Goal: Information Seeking & Learning: Compare options

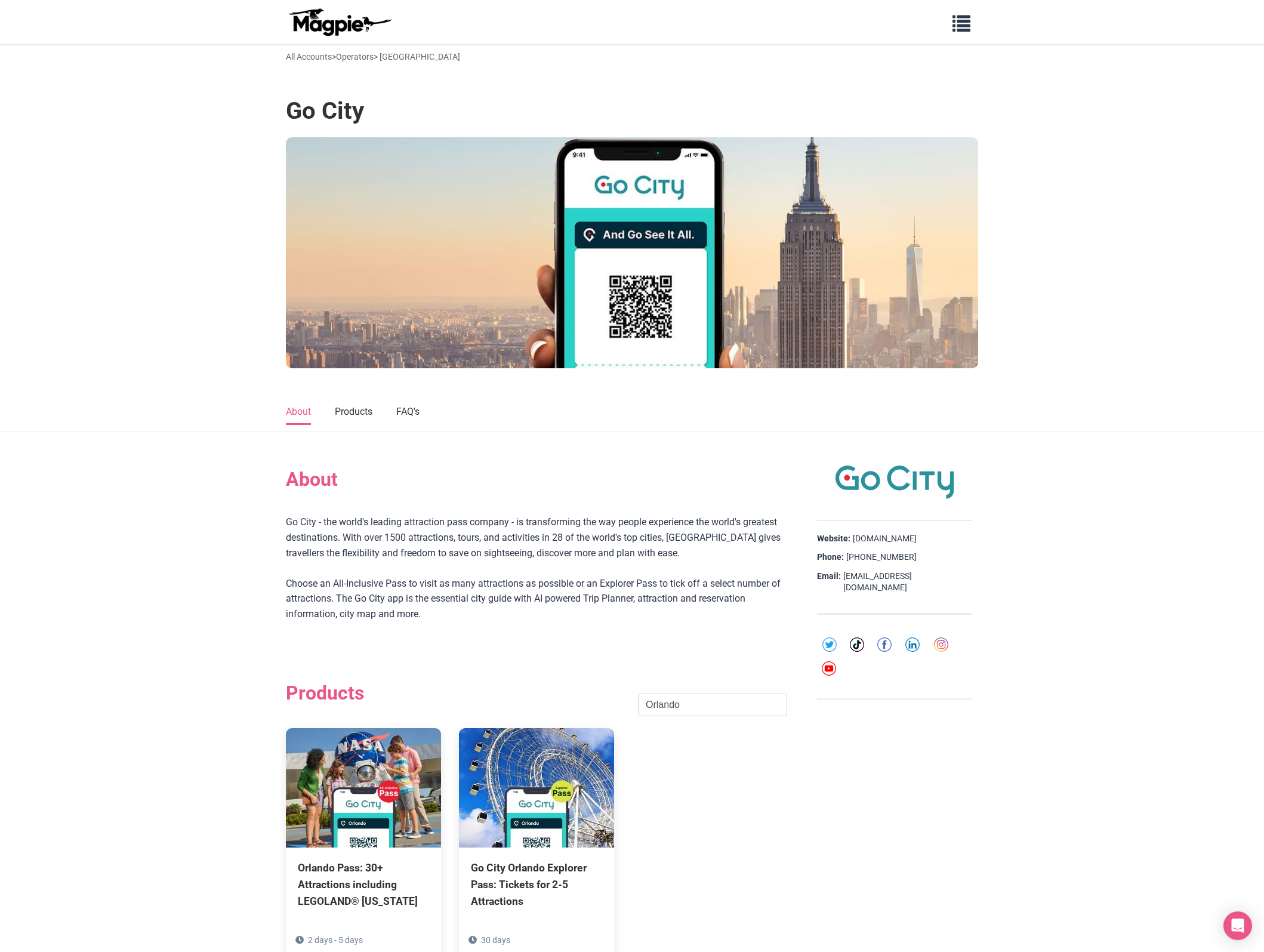
scroll to position [224, 0]
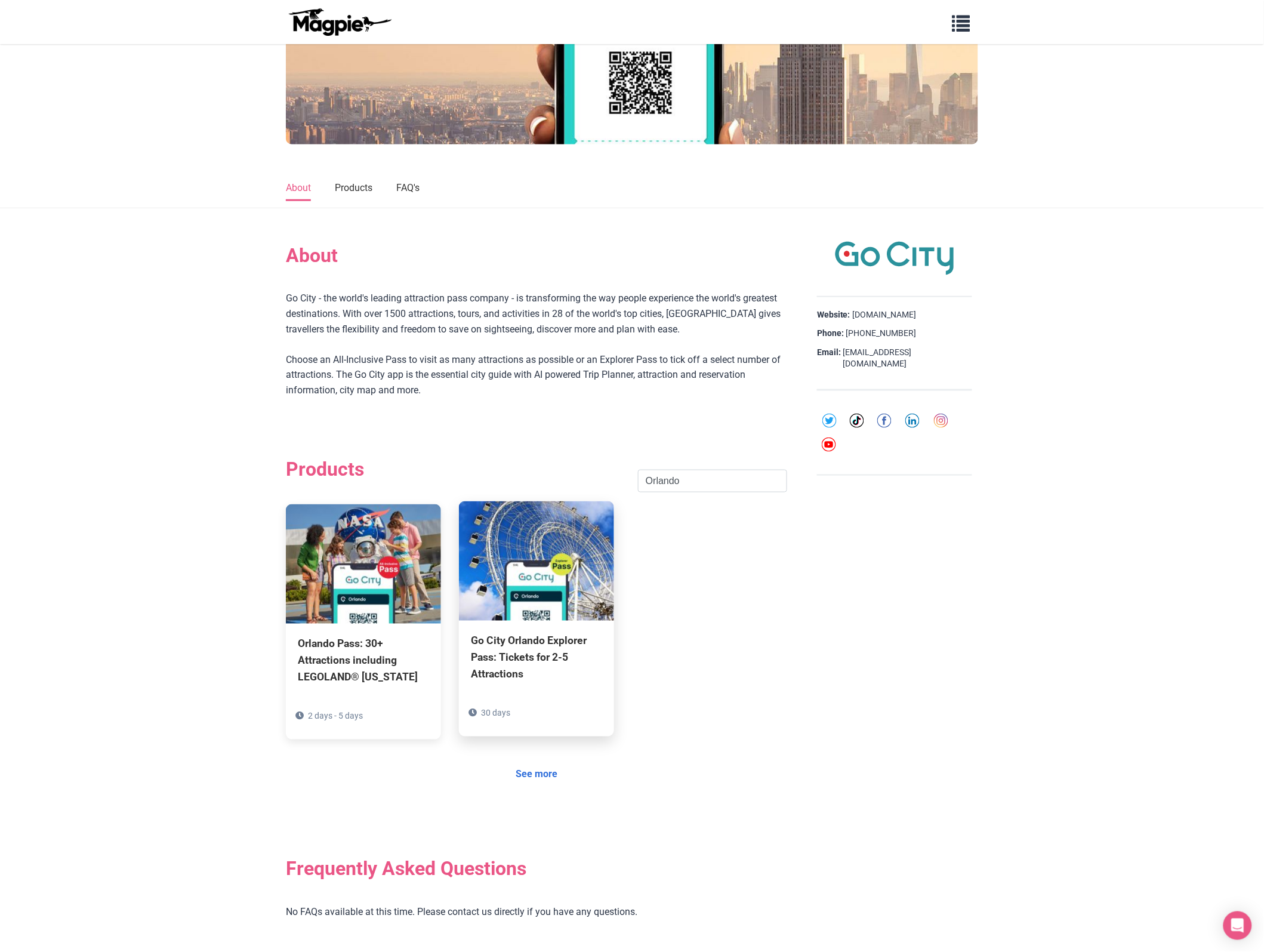
click at [519, 659] on div "Go City Orlando Explorer Pass: Tickets for 2-5 Attractions" at bounding box center [536, 657] width 131 height 50
drag, startPoint x: 710, startPoint y: 479, endPoint x: 418, endPoint y: 479, distance: 292.0
click at [418, 479] on div "Products [GEOGRAPHIC_DATA] Search" at bounding box center [537, 481] width 501 height 46
paste input "[GEOGRAPHIC_DATA]"
click button "Search" at bounding box center [0, 0] width 0 height 0
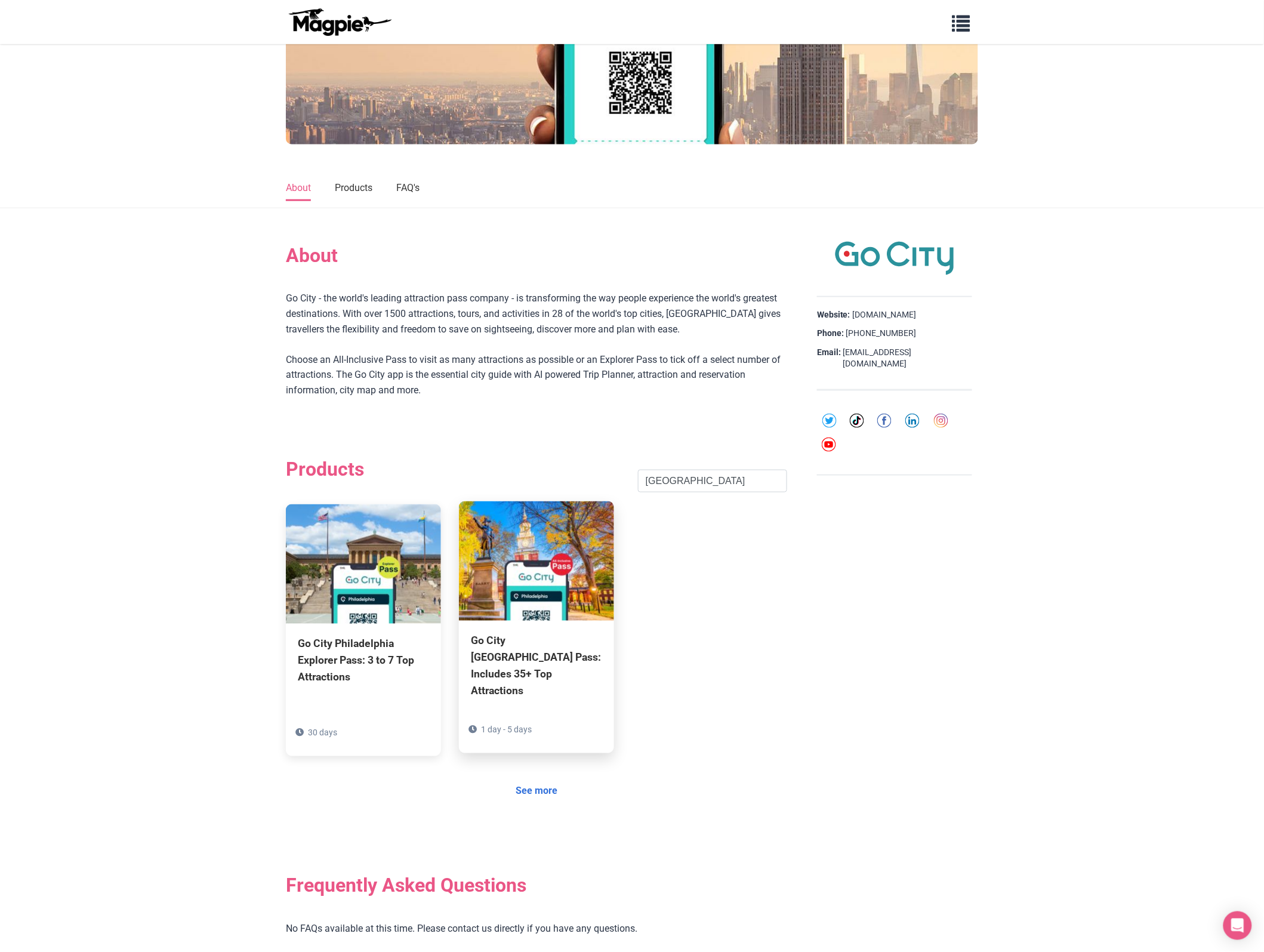
click at [522, 655] on div "Go City [GEOGRAPHIC_DATA] Pass: Includes 35+ Top Attractions" at bounding box center [536, 666] width 131 height 68
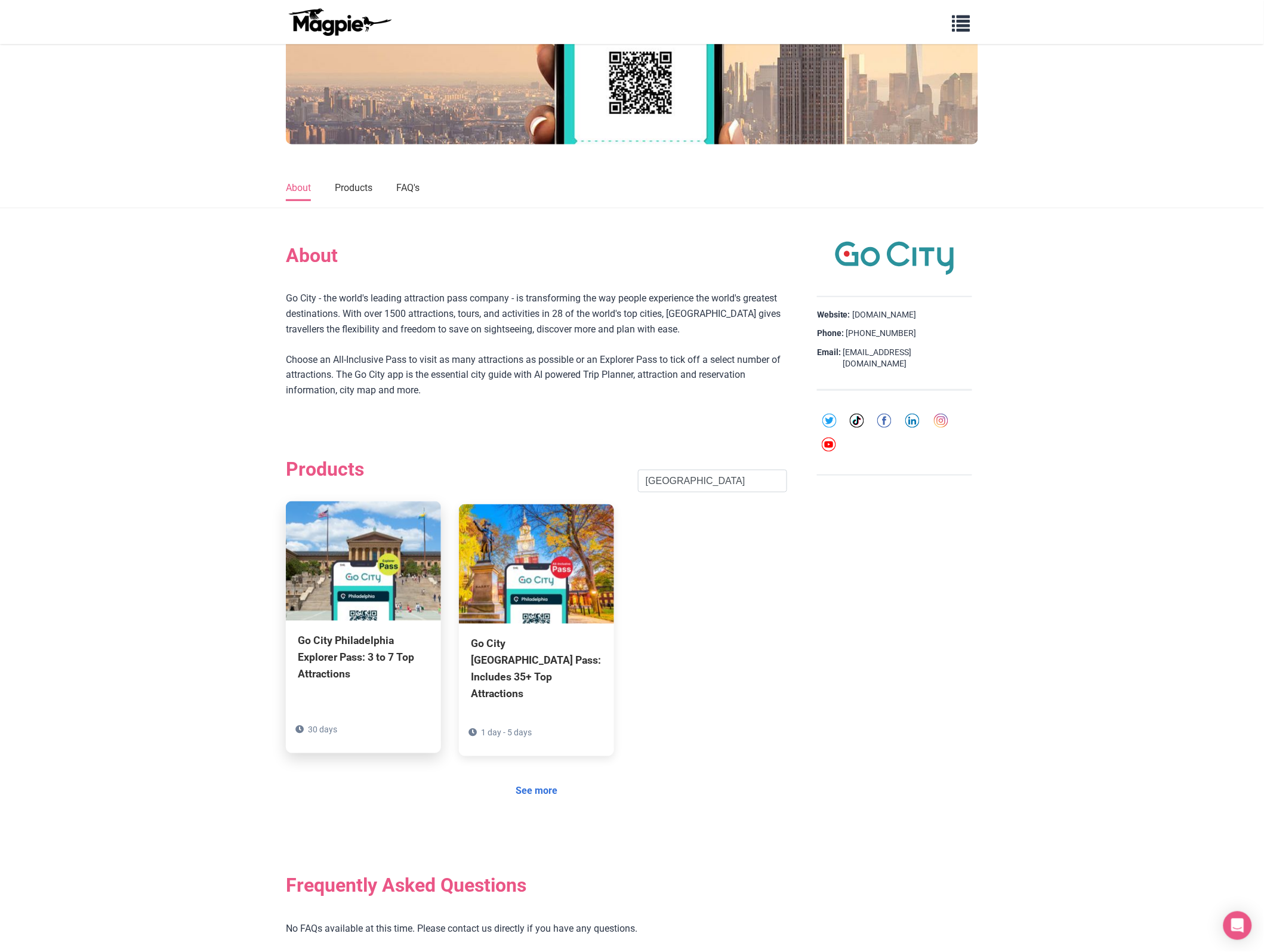
click at [326, 661] on div "Go City Philadelphia Explorer Pass: 3 to 7 Top Attractions" at bounding box center [363, 657] width 131 height 50
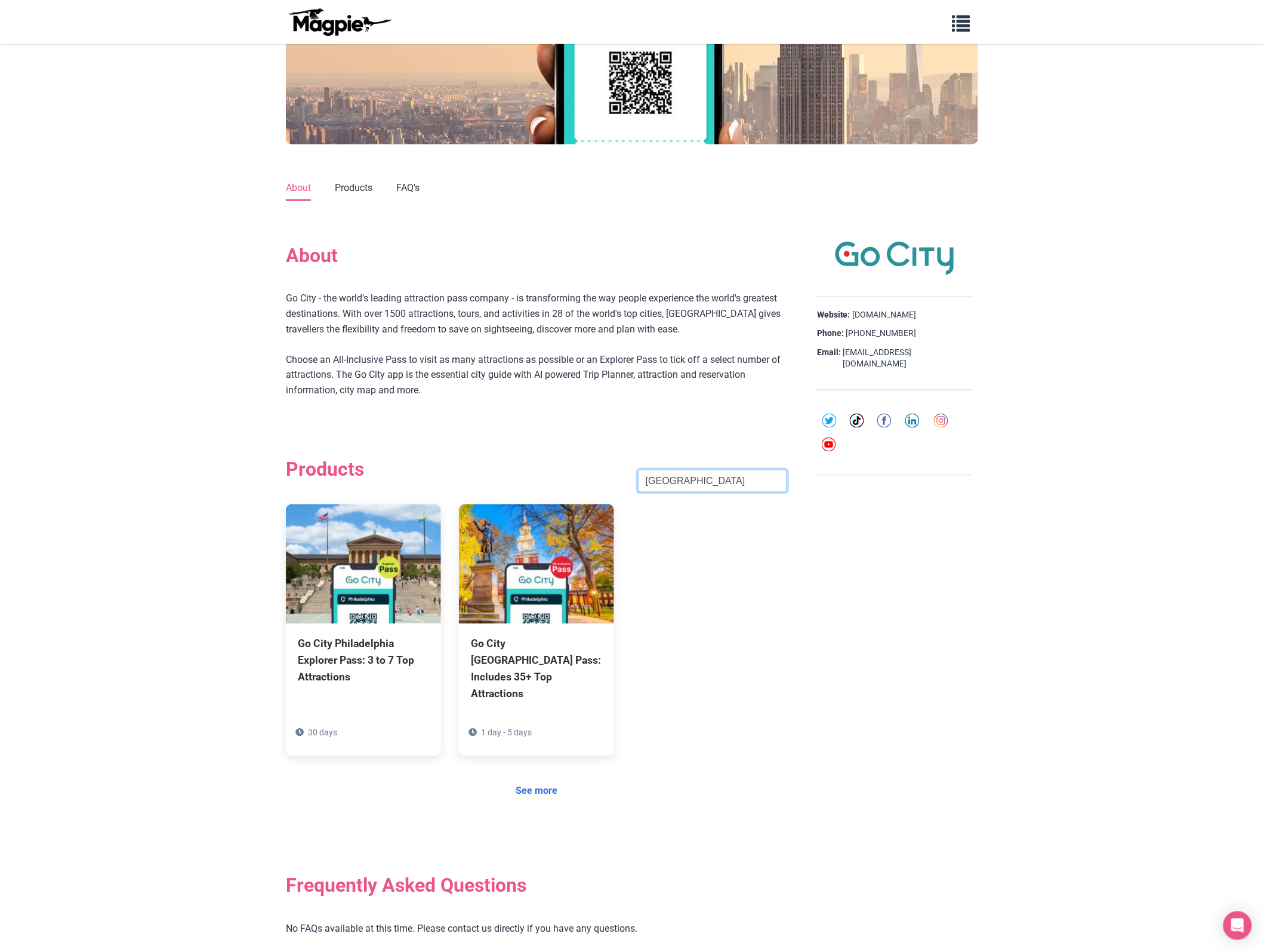
drag, startPoint x: 721, startPoint y: 479, endPoint x: 527, endPoint y: 457, distance: 195.2
click at [527, 457] on div "Products [GEOGRAPHIC_DATA] Search" at bounding box center [537, 481] width 501 height 46
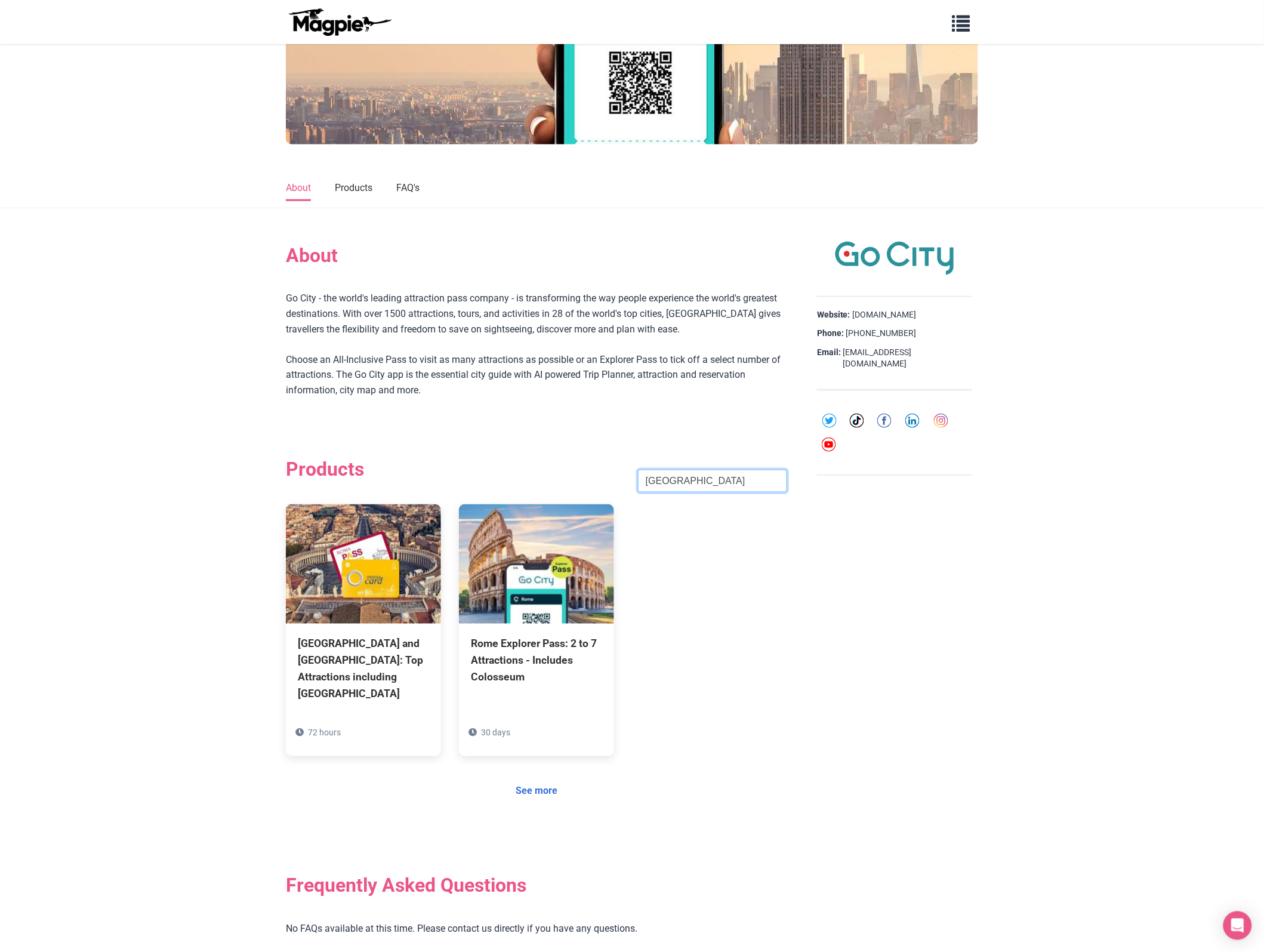
click button "Search" at bounding box center [0, 0] width 0 height 0
click at [543, 656] on div "Rome Explorer Pass: 2 to 7 Attractions - Includes Colosseum" at bounding box center [536, 657] width 131 height 50
click at [320, 667] on div "[GEOGRAPHIC_DATA] and [GEOGRAPHIC_DATA]: Top Attractions including [GEOGRAPHIC_…" at bounding box center [363, 666] width 131 height 68
drag, startPoint x: 696, startPoint y: 479, endPoint x: 394, endPoint y: 472, distance: 302.1
click at [394, 472] on div "Products [GEOGRAPHIC_DATA] Search" at bounding box center [537, 481] width 501 height 46
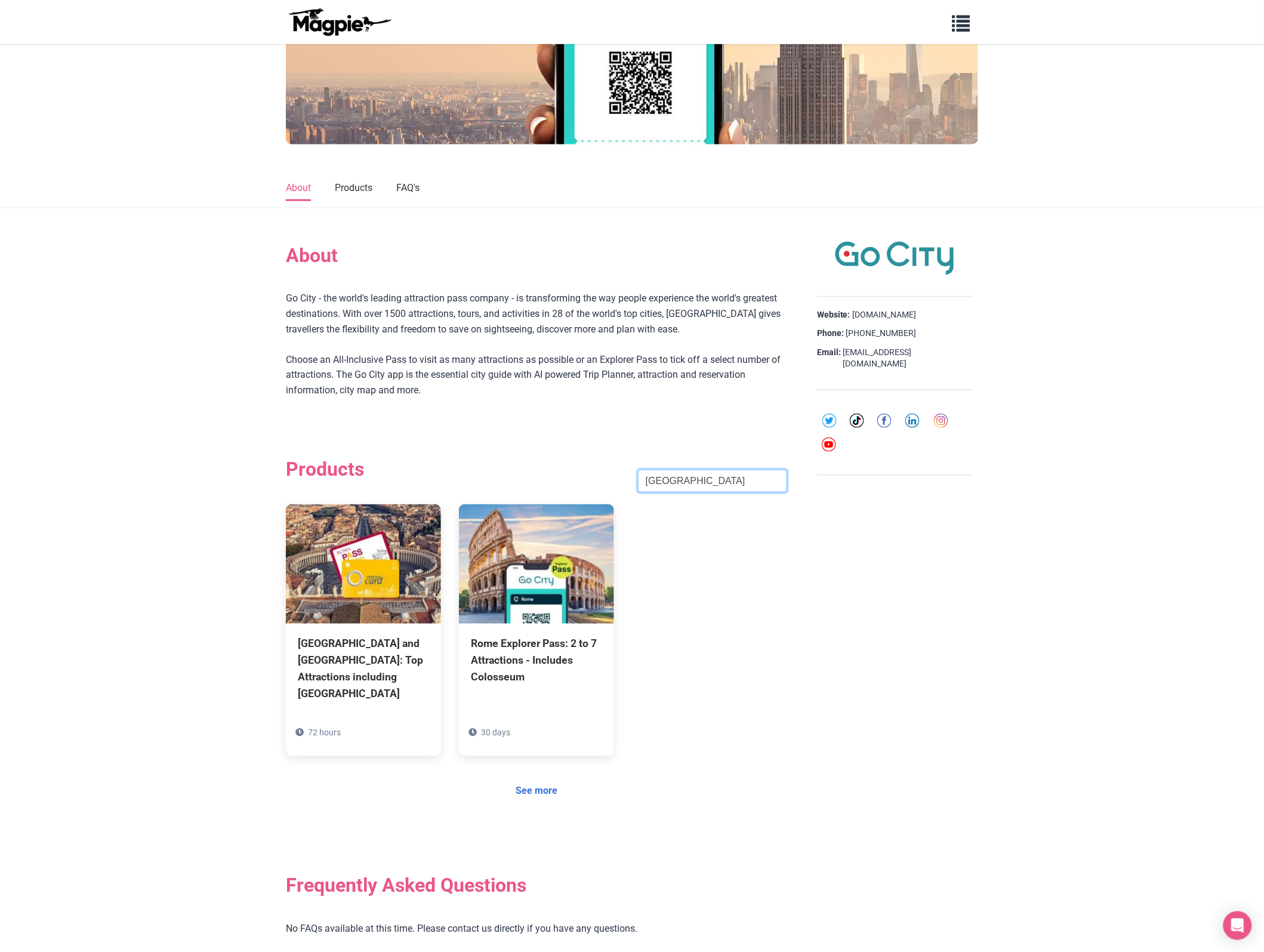
paste input "San Antonio"
type input "San Antonio"
click button "Search" at bounding box center [0, 0] width 0 height 0
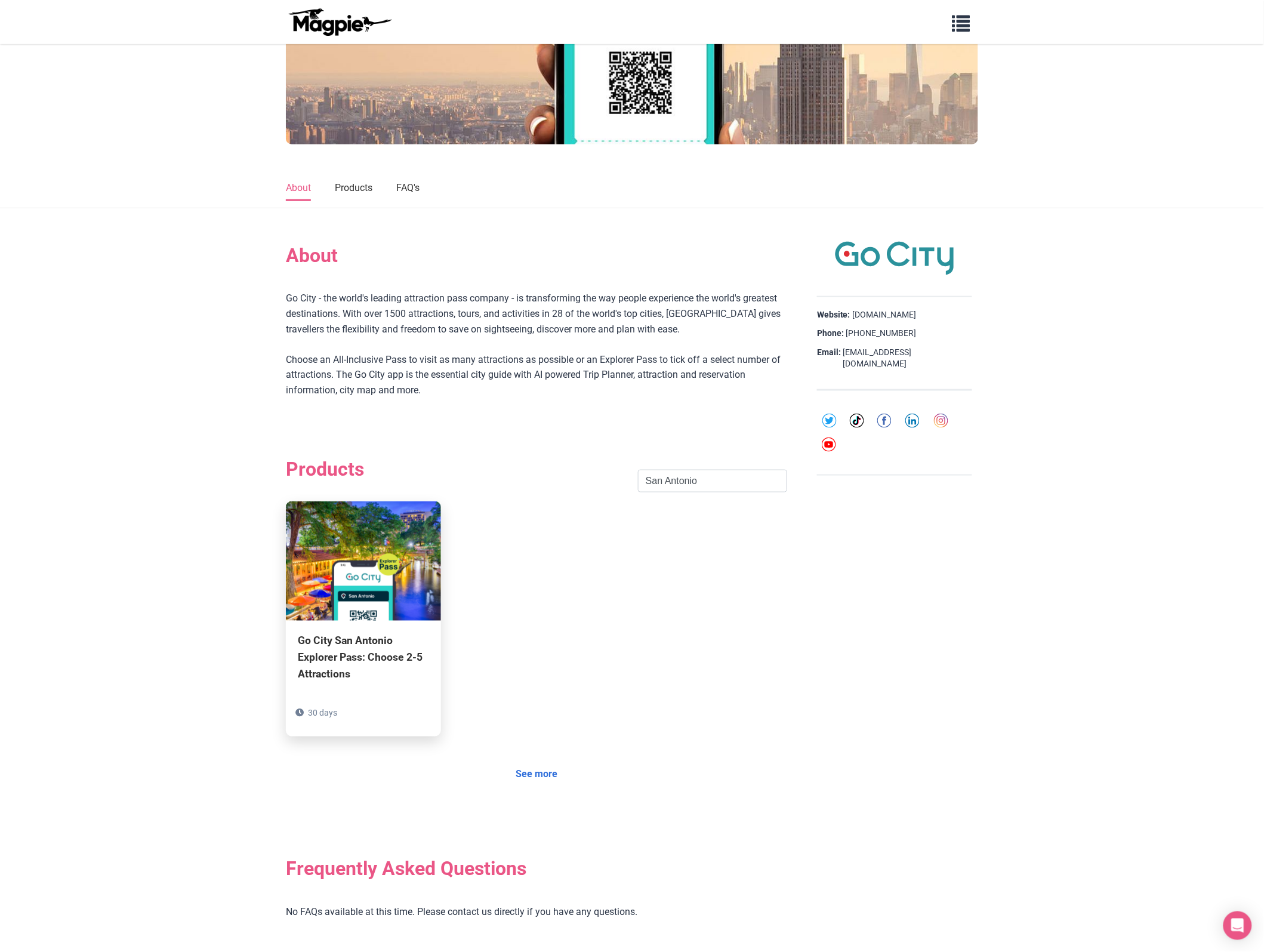
click at [332, 652] on div "Go City San Antonio Explorer Pass: Choose 2-5 Attractions" at bounding box center [363, 657] width 131 height 50
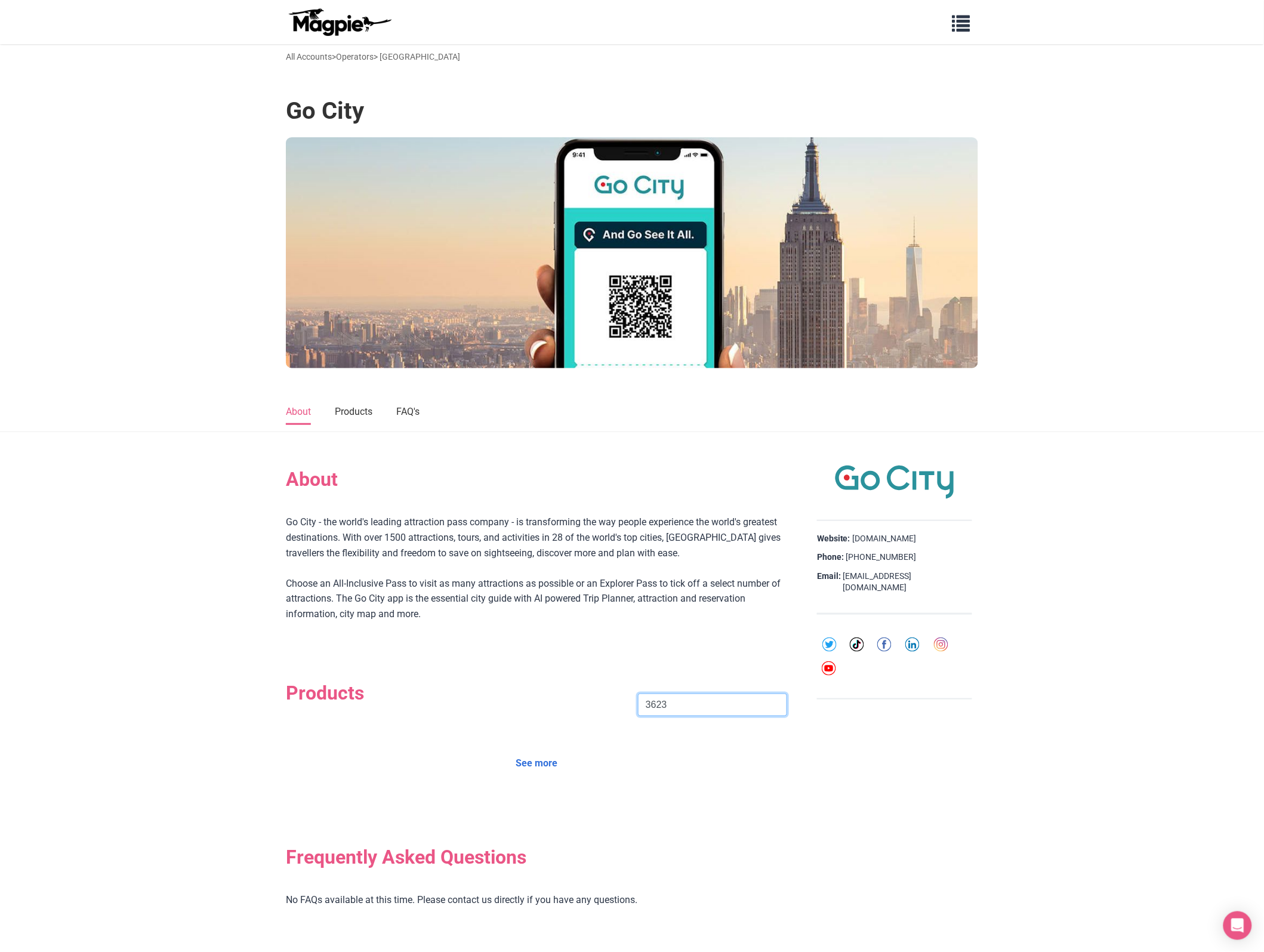
drag, startPoint x: 681, startPoint y: 706, endPoint x: 439, endPoint y: 706, distance: 242.0
click at [439, 706] on div "Products 3623 Search" at bounding box center [537, 704] width 501 height 46
paste input "Amsterdam"
click button "Search" at bounding box center [0, 0] width 0 height 0
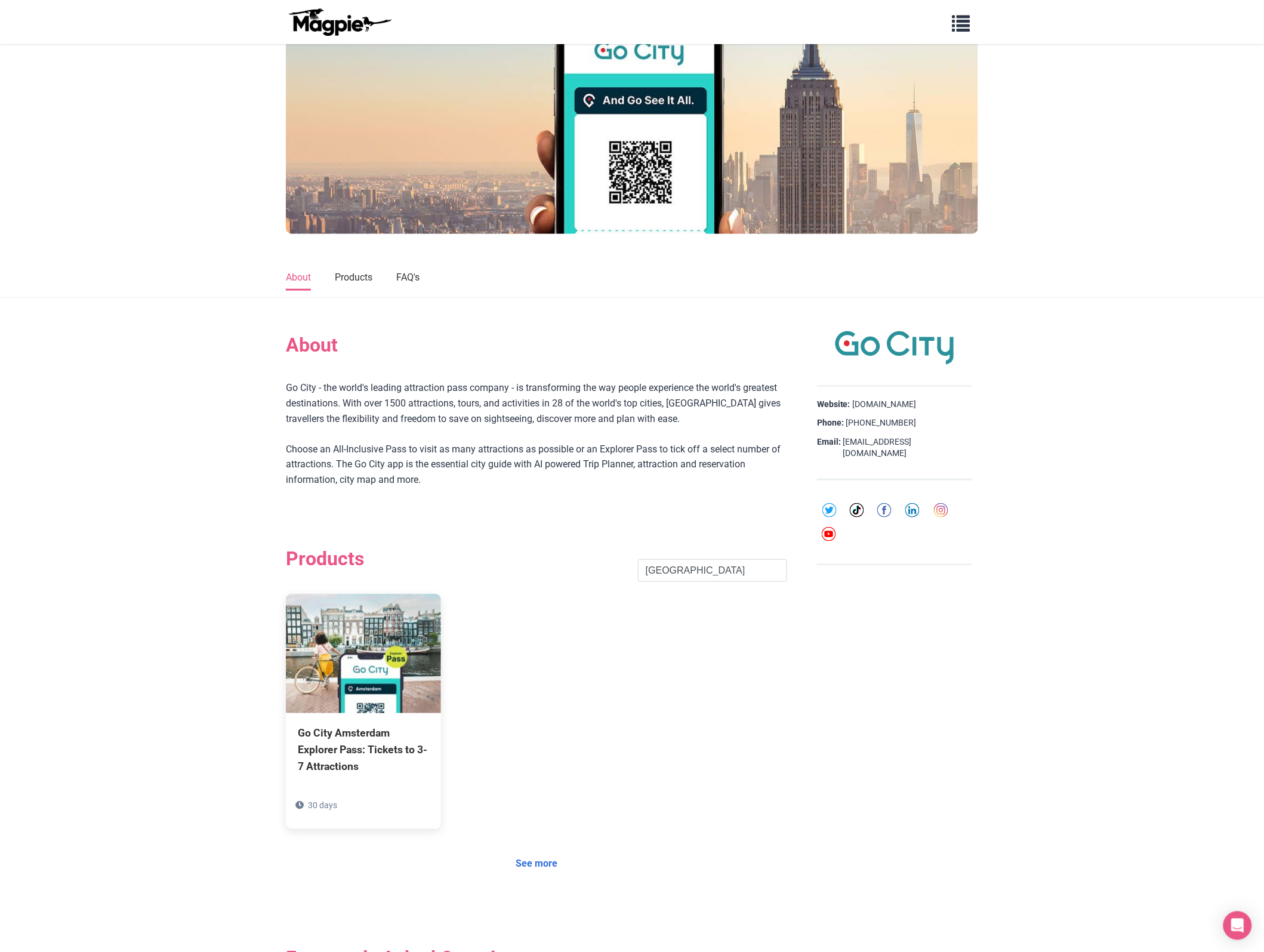
scroll to position [298, 0]
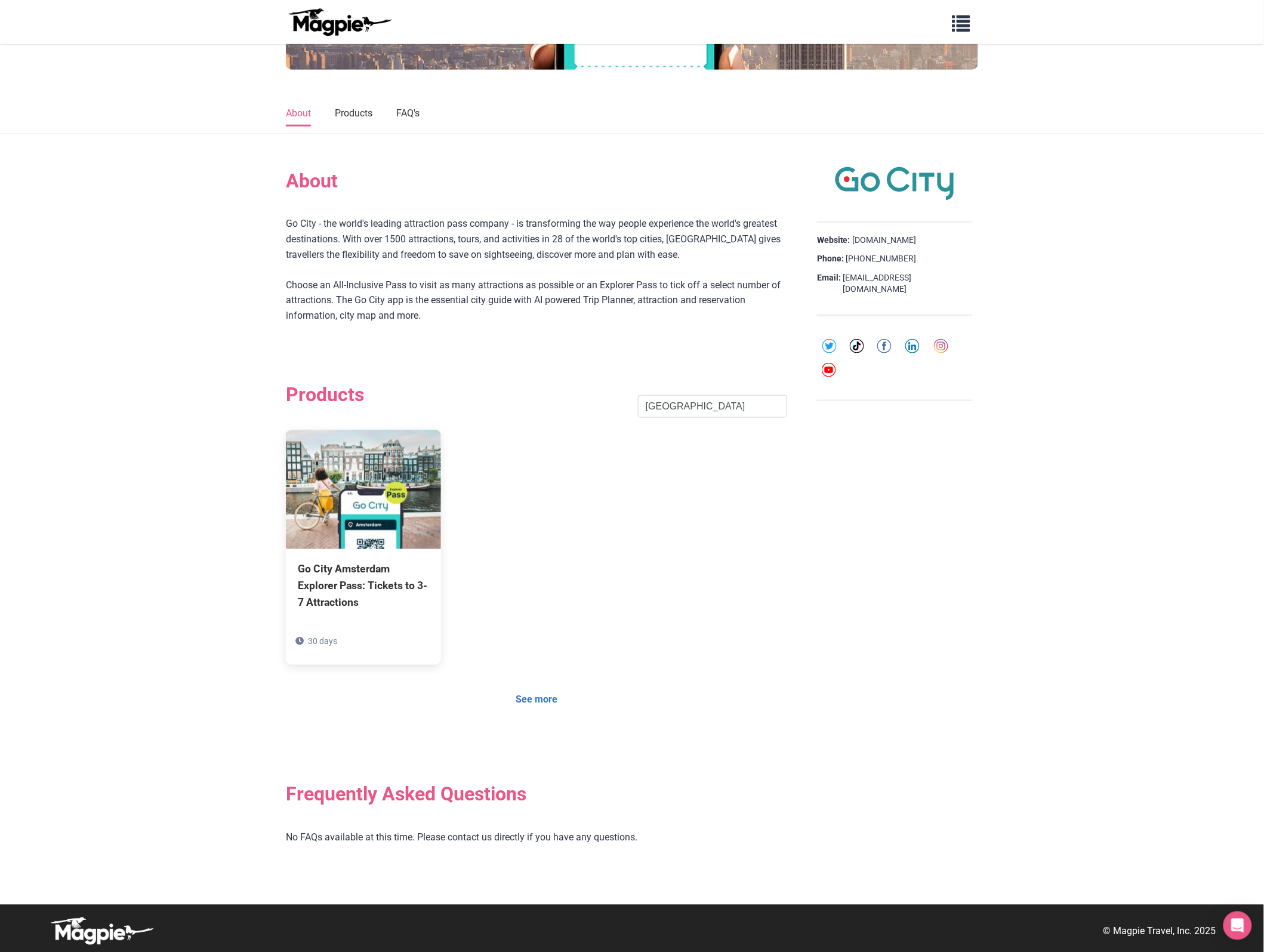
click at [639, 386] on div "Products Amsterdam Search" at bounding box center [537, 407] width 501 height 46
click at [639, 407] on input "Amsterdam" at bounding box center [712, 406] width 149 height 23
click button "Search" at bounding box center [0, 0] width 0 height 0
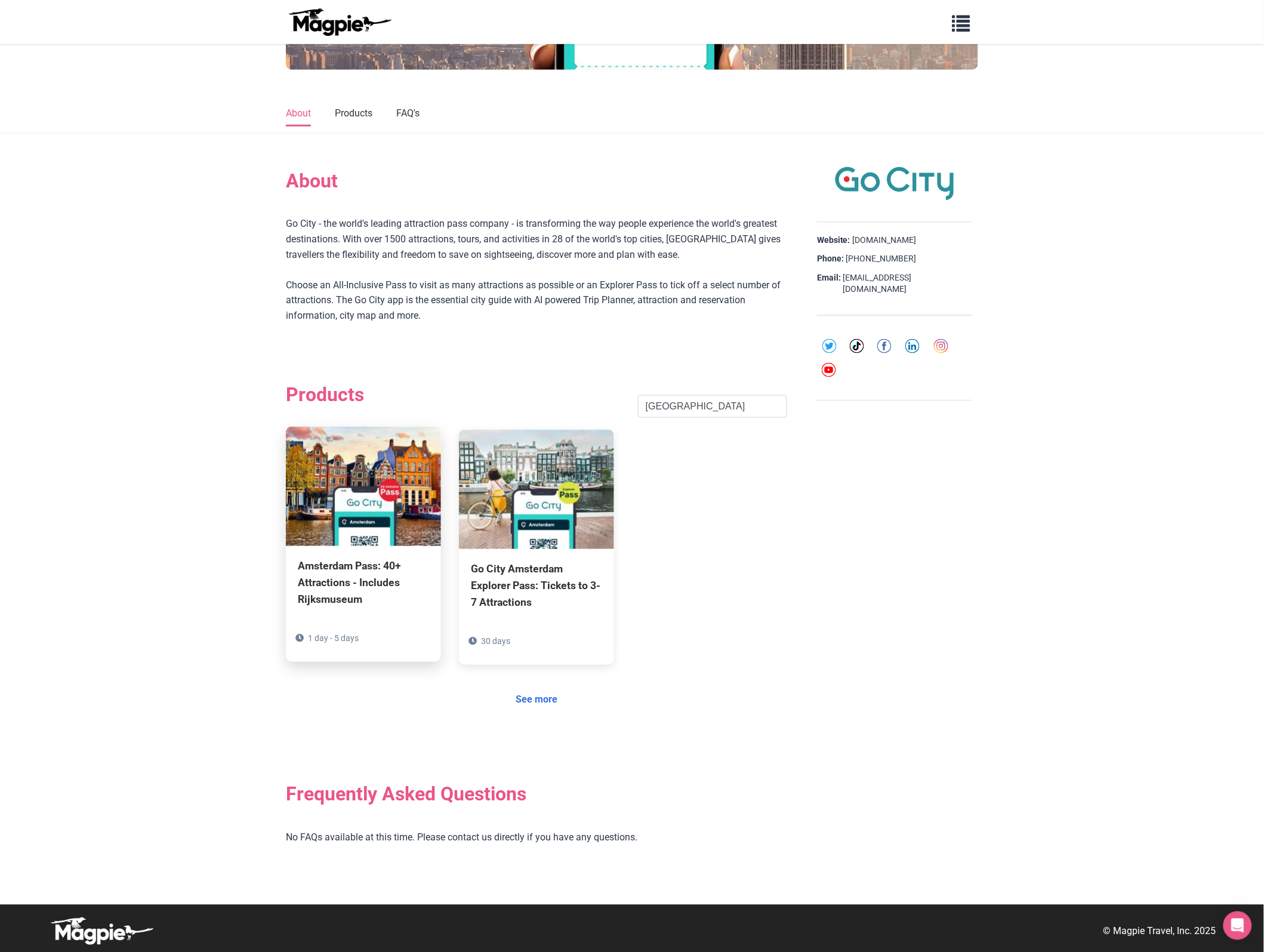
click at [321, 588] on div "Amsterdam Pass: 40+ Attractions - Includes Rijksmuseum" at bounding box center [363, 582] width 131 height 50
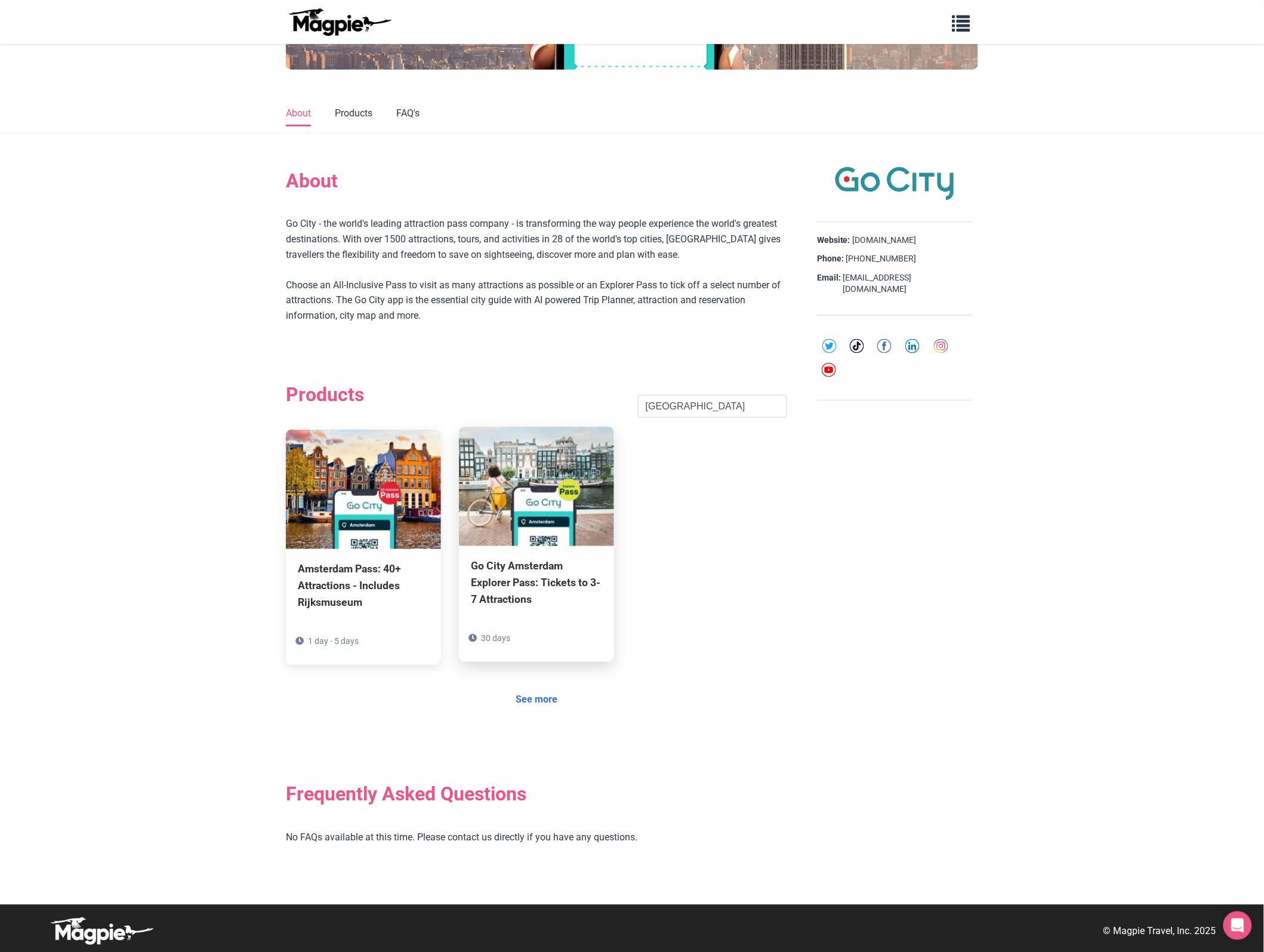
click at [541, 564] on div "Go City Amsterdam Explorer Pass: Tickets to 3-7 Attractions" at bounding box center [536, 582] width 131 height 50
drag, startPoint x: 718, startPoint y: 407, endPoint x: 288, endPoint y: 386, distance: 430.5
click at [288, 386] on div "Products Amsterdam Search" at bounding box center [537, 407] width 501 height 46
paste input "Prague"
click button "Search" at bounding box center [0, 0] width 0 height 0
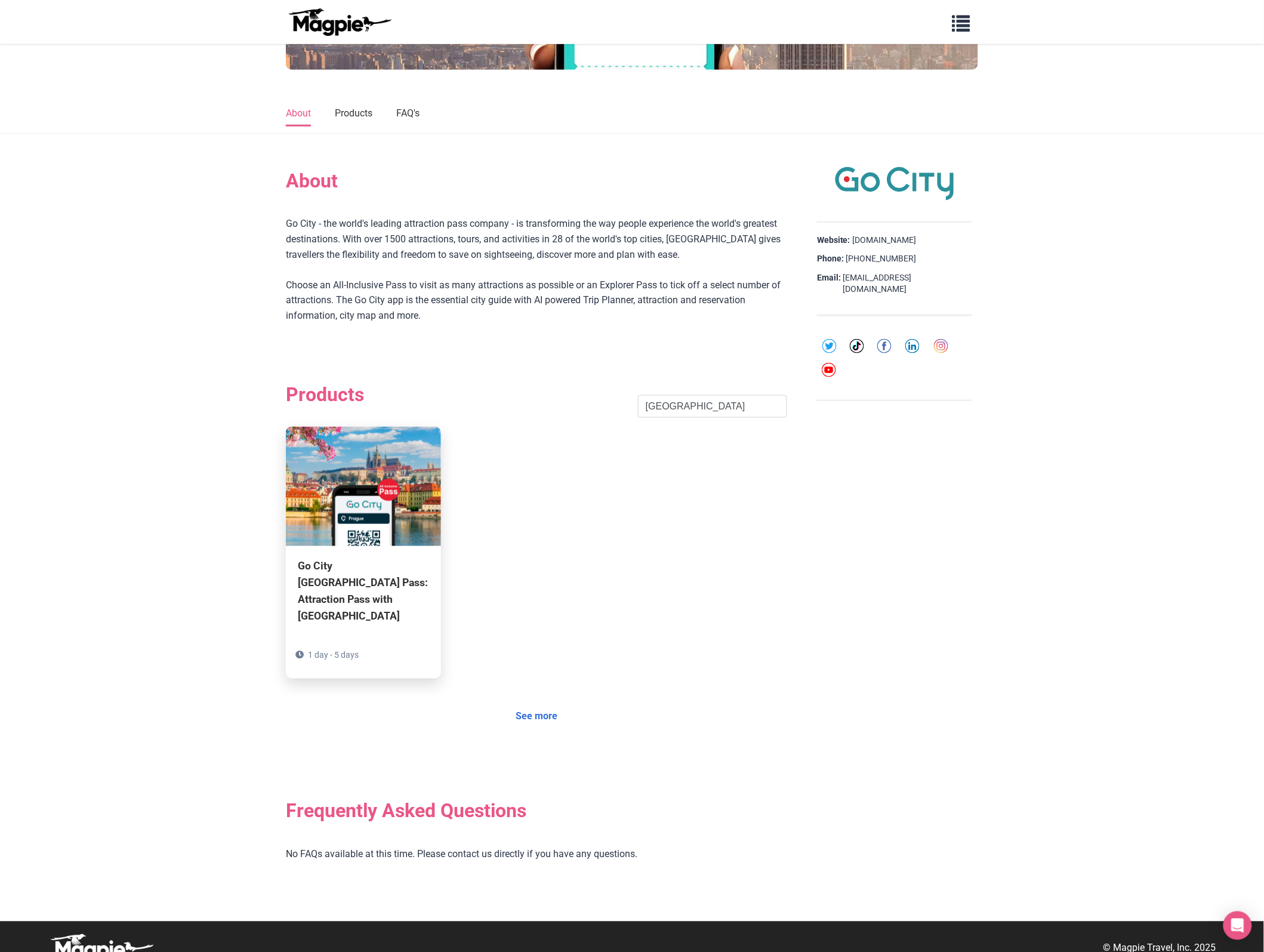
click at [312, 592] on div "Go City Prague Pass: Attraction Pass with Prague Castle" at bounding box center [363, 591] width 131 height 68
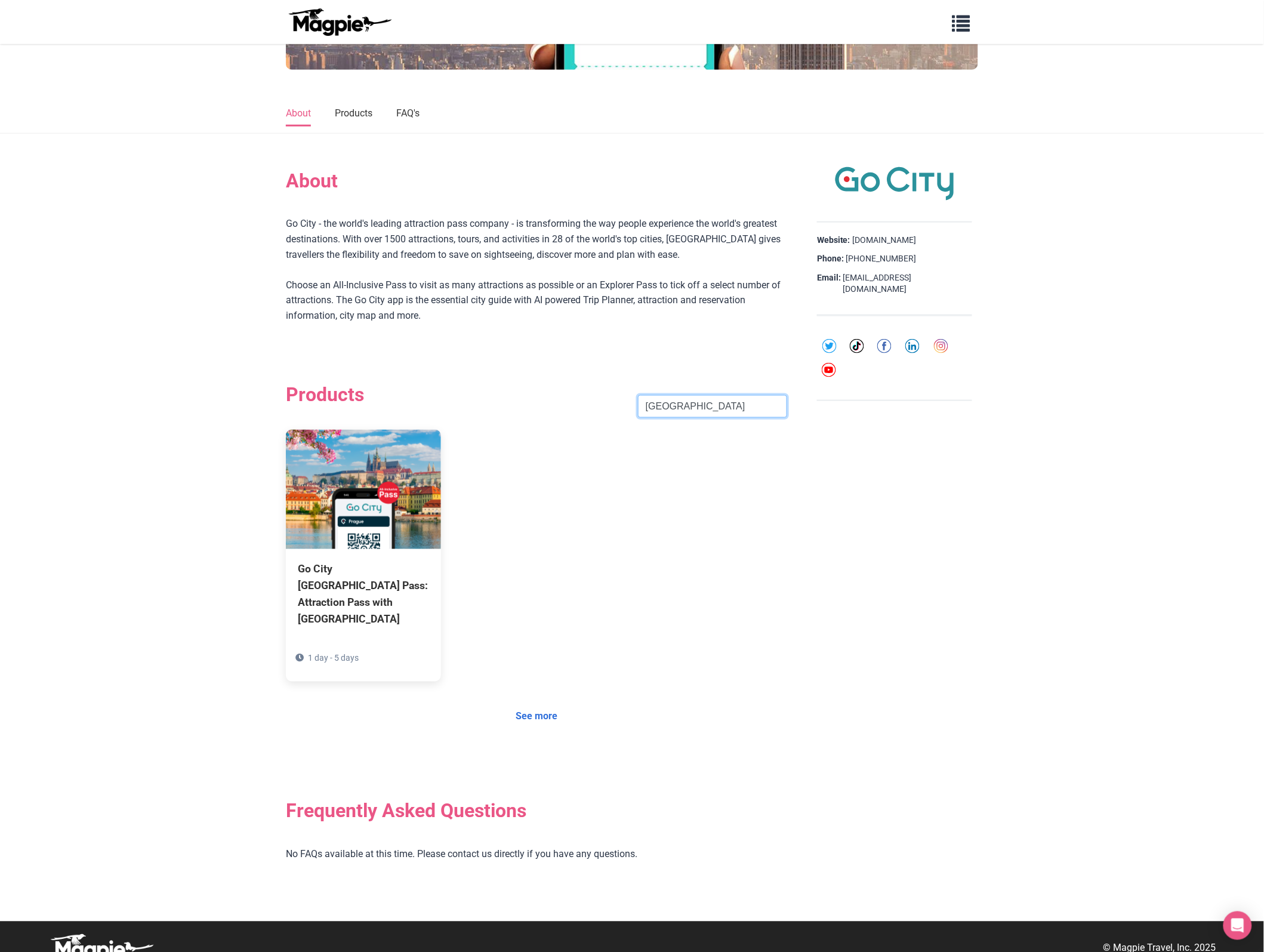
drag, startPoint x: 703, startPoint y: 412, endPoint x: 532, endPoint y: 403, distance: 171.2
click at [532, 403] on div "Products Prague Search" at bounding box center [537, 407] width 501 height 46
click button "Search" at bounding box center [0, 0] width 0 height 0
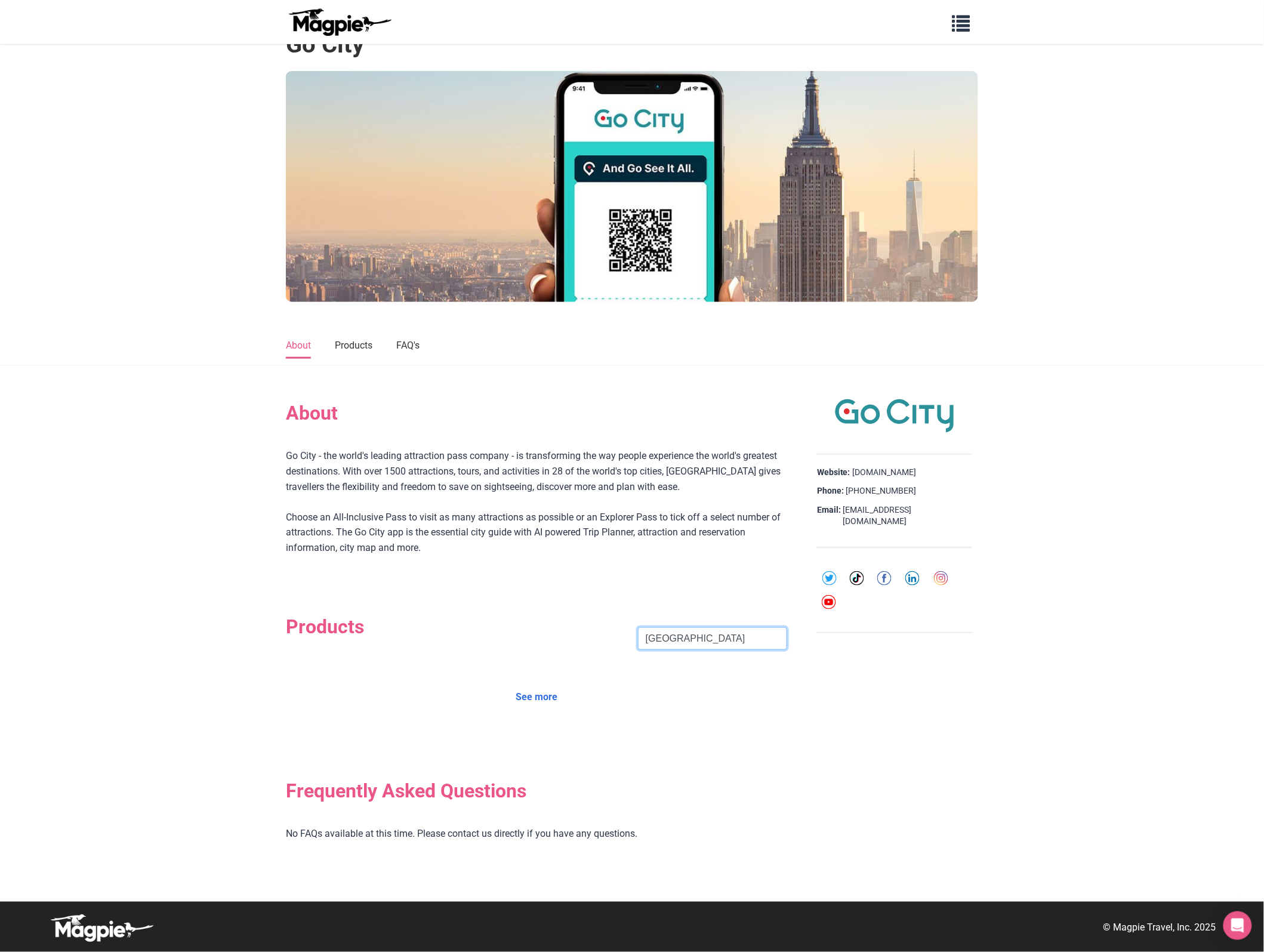
click button "Search" at bounding box center [0, 0] width 0 height 0
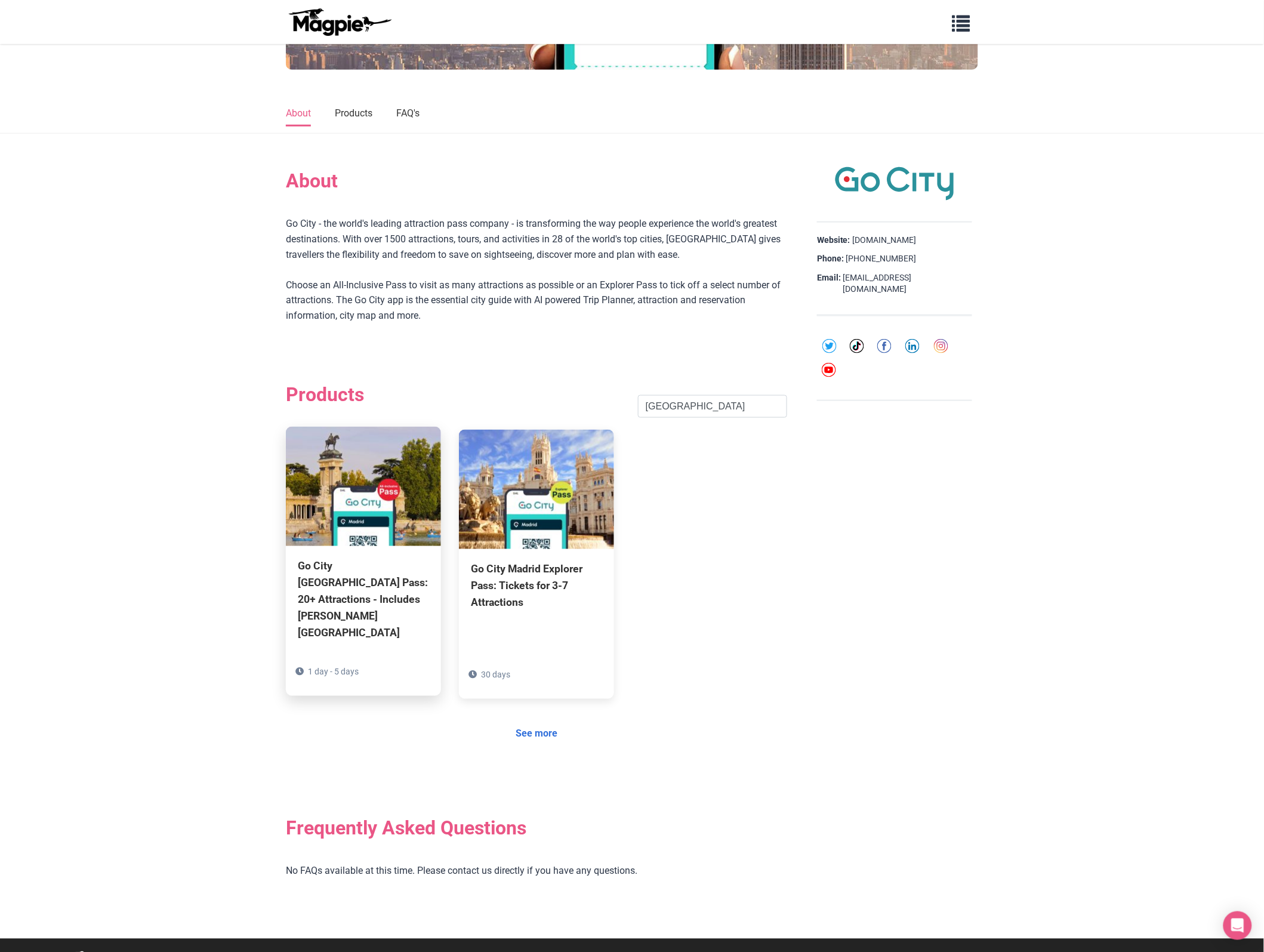
click at [370, 576] on div "Go City Madrid Pass: 20+ Attractions - Includes Prado Museum" at bounding box center [363, 600] width 131 height 84
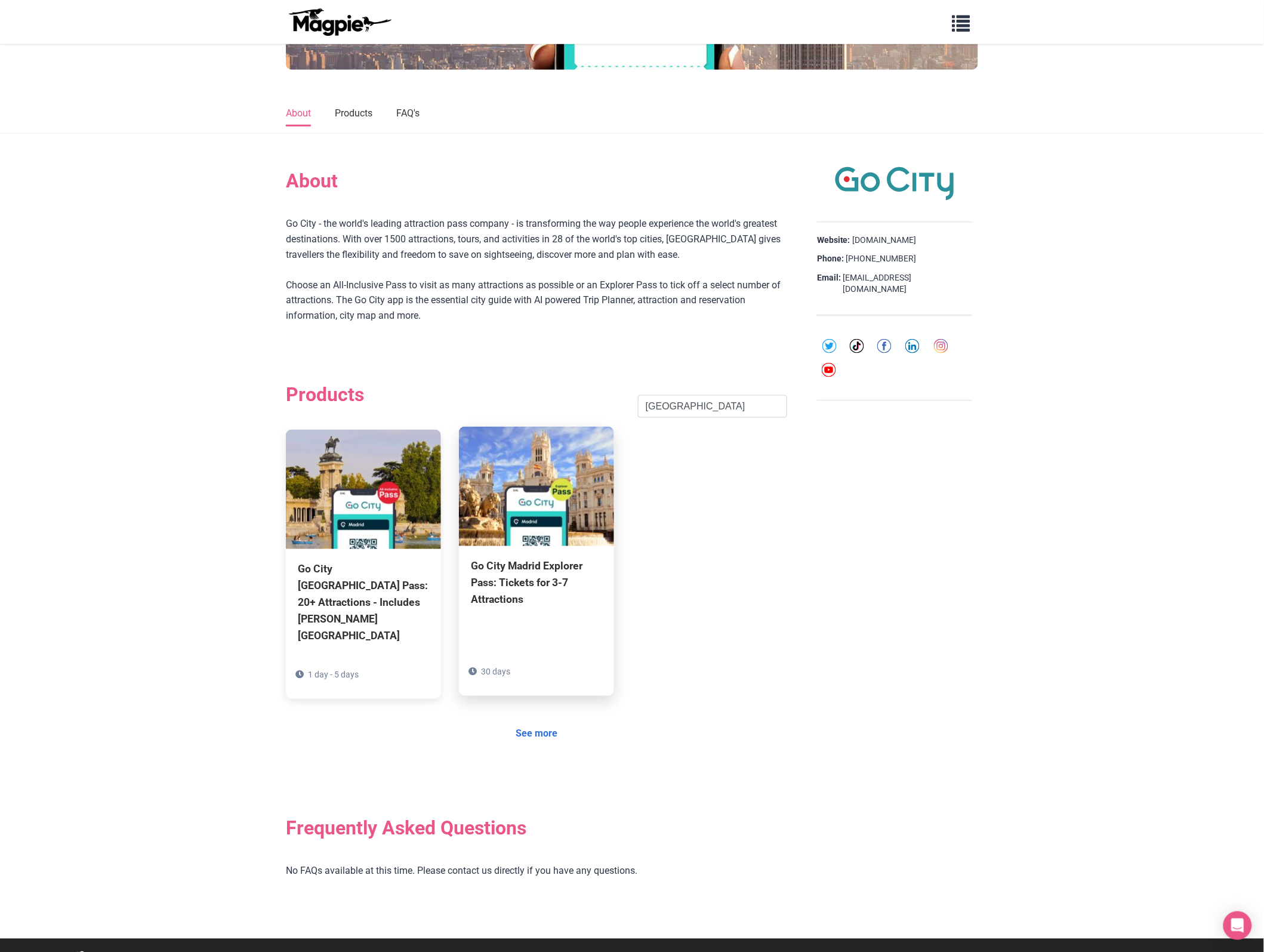
click at [514, 580] on div "Go City Madrid Explorer Pass: Tickets for 3-7 Attractions" at bounding box center [536, 582] width 131 height 50
drag, startPoint x: 681, startPoint y: 397, endPoint x: 386, endPoint y: 390, distance: 295.1
click at [410, 386] on div "Products Madrid Search" at bounding box center [537, 407] width 501 height 46
type input "Hong Kon"
click button "Search" at bounding box center [0, 0] width 0 height 0
